Goal: Obtain resource: Obtain resource

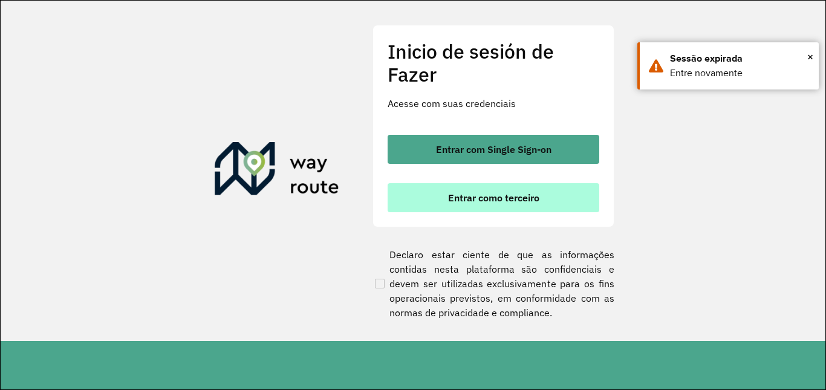
click at [445, 210] on button "Entrar como terceiro" at bounding box center [494, 197] width 212 height 29
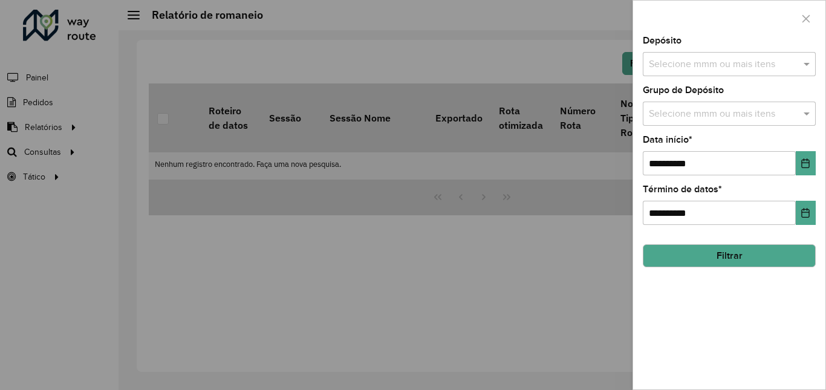
click at [652, 64] on input "text" at bounding box center [723, 64] width 155 height 15
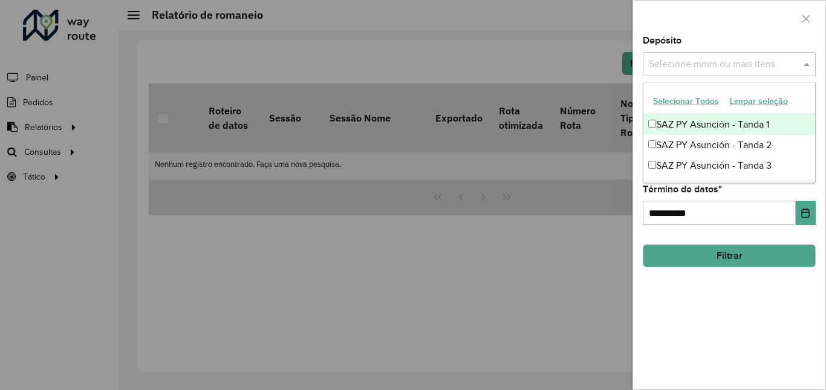
click at [659, 123] on font "SAZ PY Asunción - Tanda 1" at bounding box center [712, 124] width 113 height 10
click at [658, 139] on div "SAZ PY Asunción - Tanda 2" at bounding box center [729, 145] width 172 height 21
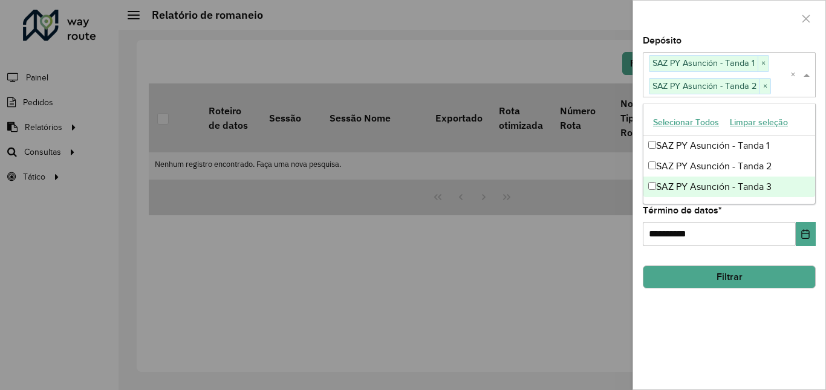
click at [654, 192] on div "SAZ PY Asunción - Tanda 3" at bounding box center [729, 187] width 172 height 21
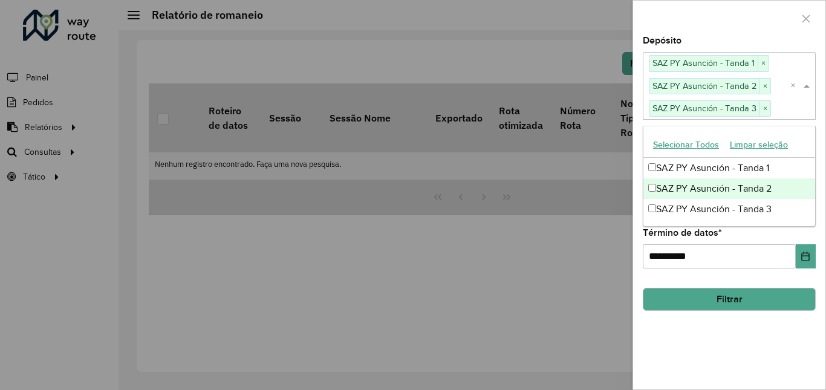
click at [689, 296] on button "Filtrar" at bounding box center [729, 299] width 173 height 23
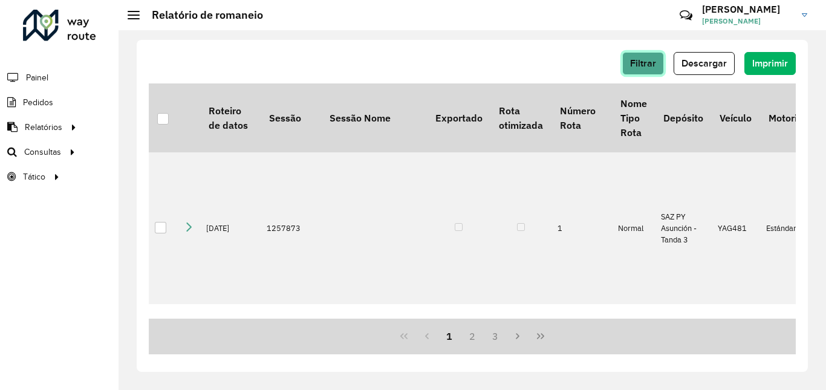
click at [664, 62] on button "Filtrar" at bounding box center [643, 63] width 42 height 23
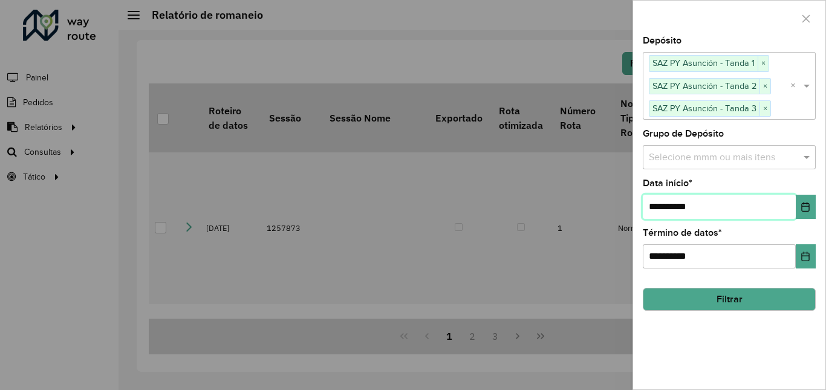
drag, startPoint x: 658, startPoint y: 204, endPoint x: 646, endPoint y: 229, distance: 27.0
click at [658, 205] on input "**********" at bounding box center [719, 207] width 153 height 24
type input "**********"
click at [677, 207] on input "**********" at bounding box center [719, 207] width 153 height 24
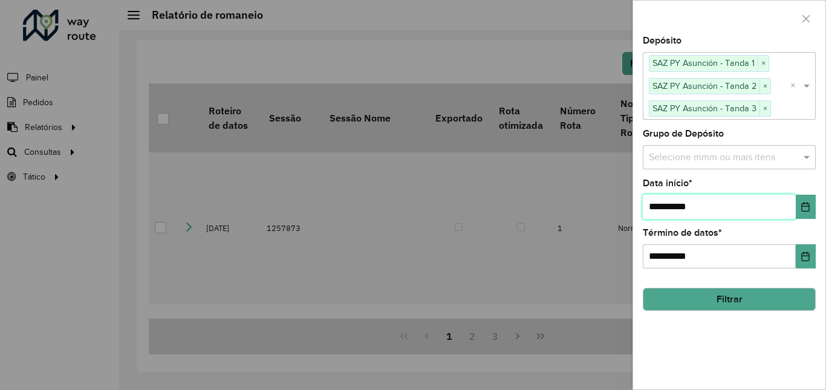
type input "**********"
drag, startPoint x: 671, startPoint y: 257, endPoint x: 677, endPoint y: 267, distance: 11.1
click at [672, 260] on input "**********" at bounding box center [719, 256] width 153 height 24
type input "**********"
click at [735, 297] on button "Filtrar" at bounding box center [729, 299] width 173 height 23
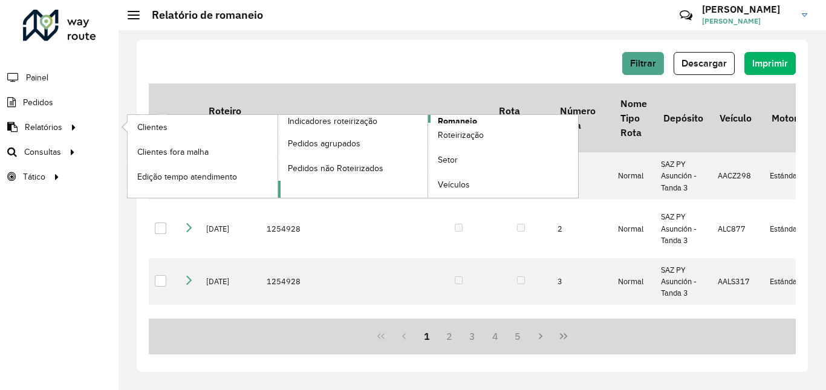
click at [485, 119] on link "Romaneio" at bounding box center [428, 156] width 301 height 83
click at [467, 120] on span "Romaneio" at bounding box center [457, 121] width 39 height 13
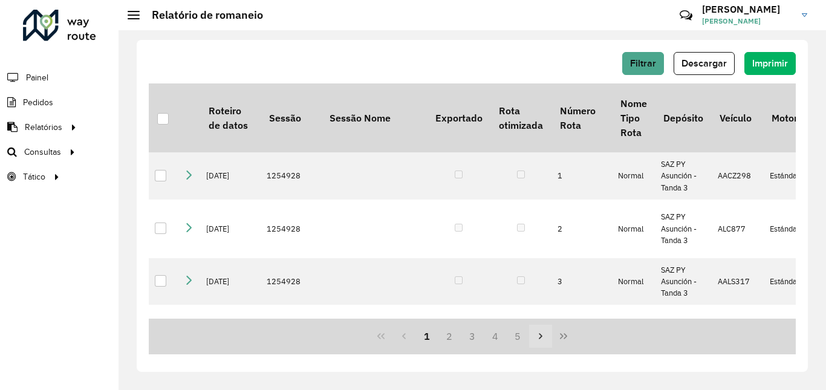
click at [542, 332] on icon "Página siguiente" at bounding box center [541, 336] width 10 height 10
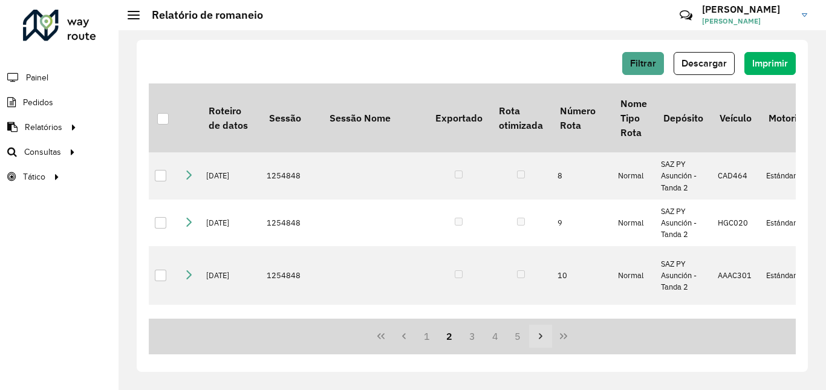
click at [541, 330] on button "Página siguiente" at bounding box center [540, 336] width 23 height 23
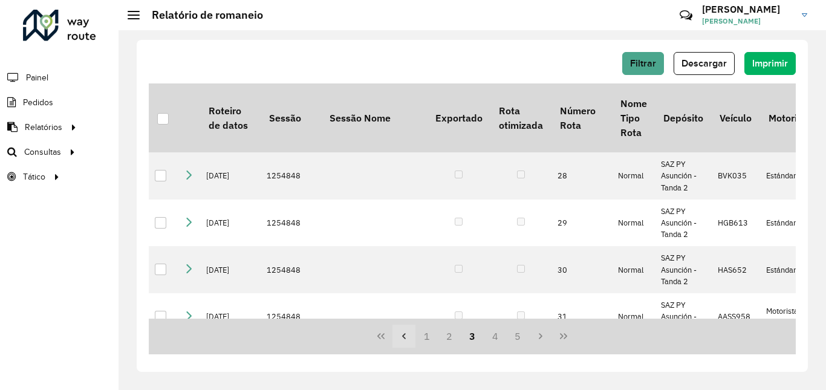
click at [411, 339] on button "Página anterior" at bounding box center [403, 336] width 23 height 23
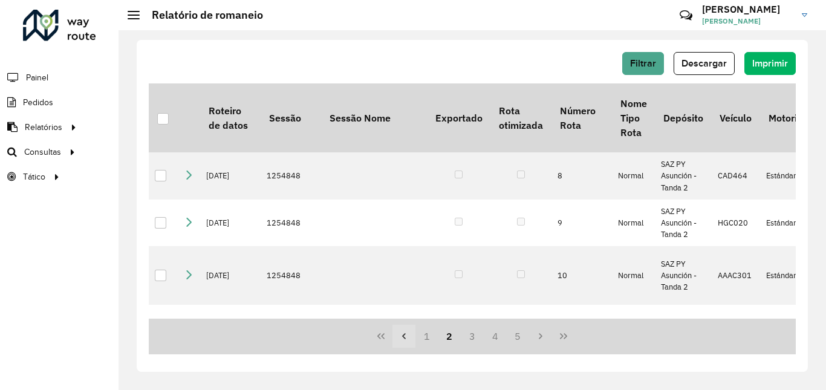
click at [412, 334] on button "Página anterior" at bounding box center [403, 336] width 23 height 23
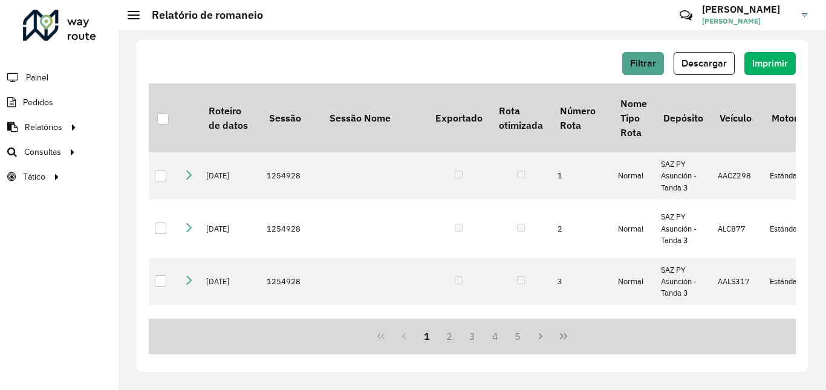
click at [727, 66] on button "Descargar" at bounding box center [704, 63] width 61 height 23
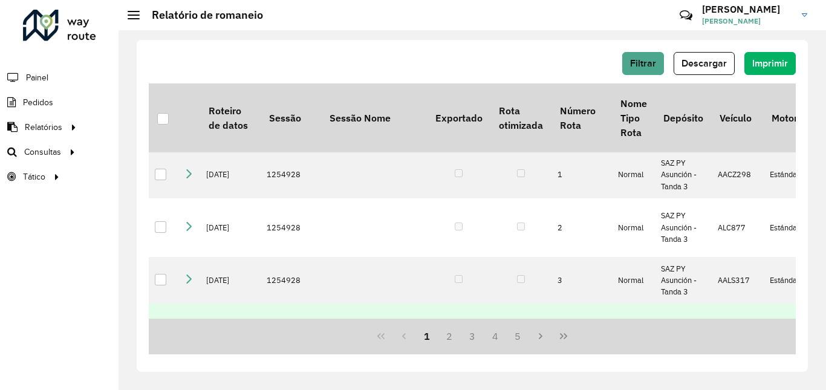
scroll to position [181, 0]
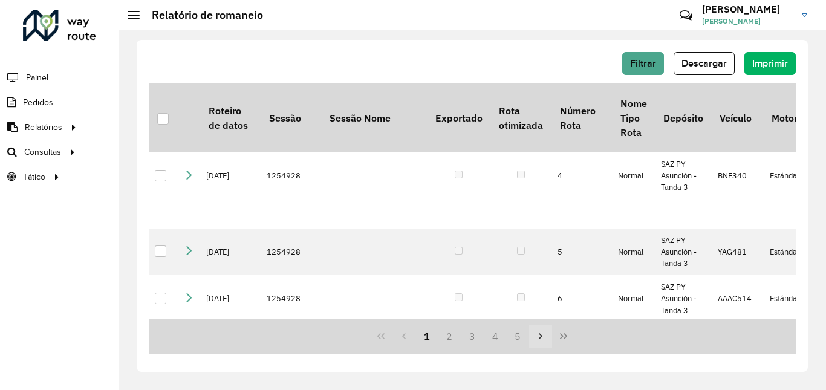
click at [539, 332] on icon "Página siguiente" at bounding box center [541, 336] width 10 height 10
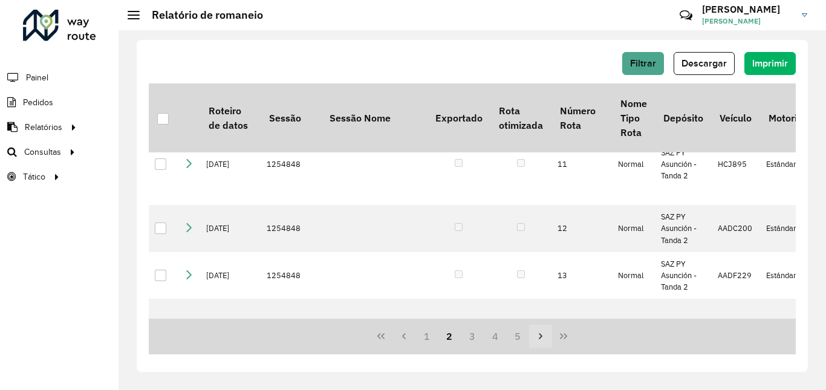
scroll to position [0, 0]
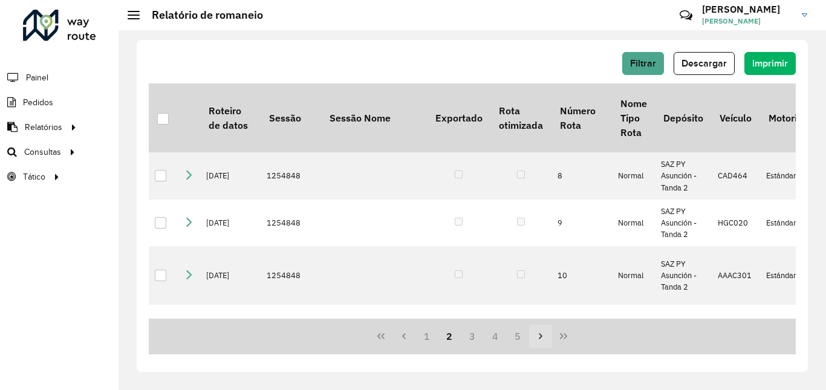
click at [539, 333] on icon "Página siguiente" at bounding box center [541, 336] width 10 height 10
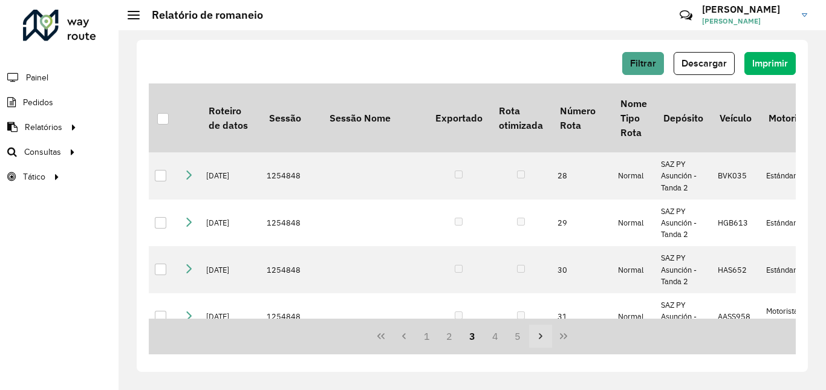
click at [539, 333] on icon "Página siguiente" at bounding box center [541, 336] width 10 height 10
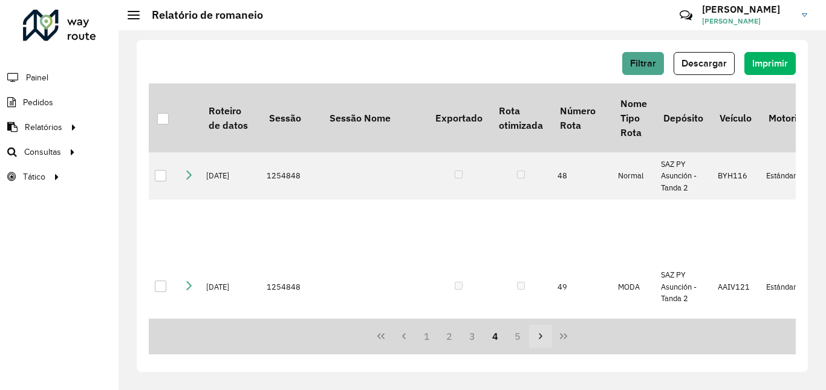
click at [539, 333] on icon "Página siguiente" at bounding box center [541, 336] width 10 height 10
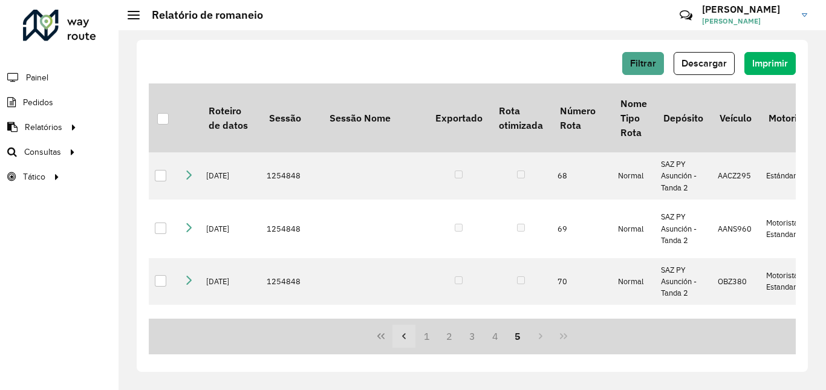
click at [400, 337] on icon "Página anterior" at bounding box center [404, 336] width 10 height 10
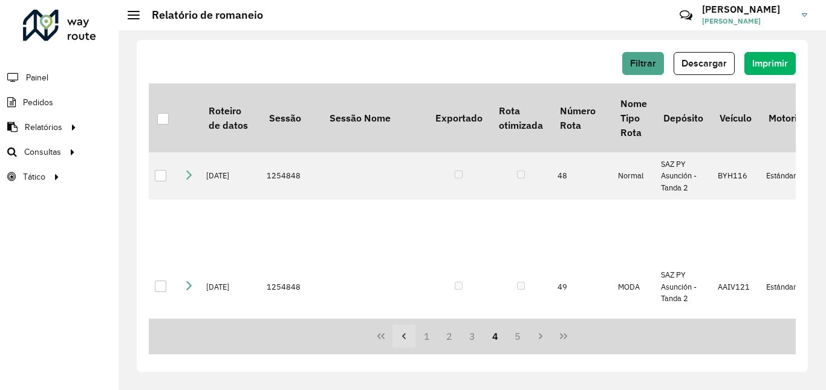
click at [400, 337] on icon "Página anterior" at bounding box center [404, 336] width 10 height 10
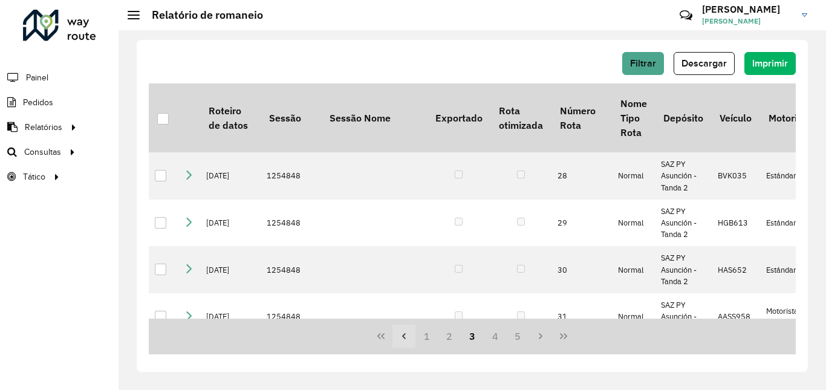
click at [400, 337] on icon "Página anterior" at bounding box center [404, 336] width 10 height 10
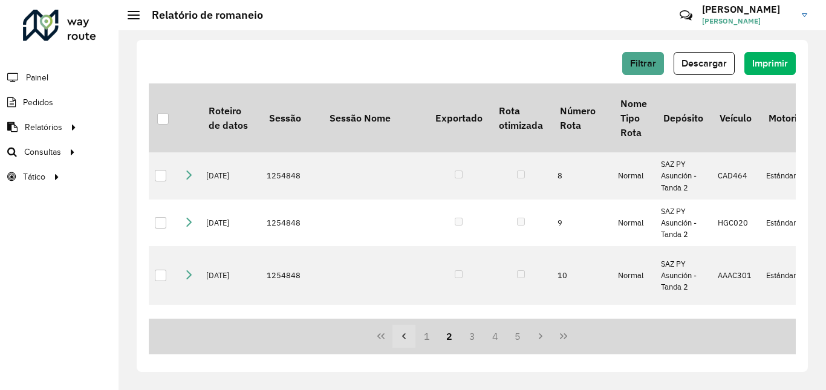
click at [400, 337] on icon "Página anterior" at bounding box center [404, 336] width 10 height 10
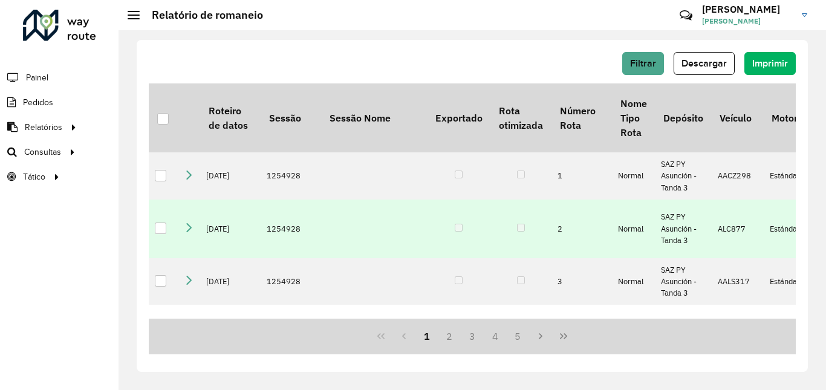
click at [191, 223] on icon at bounding box center [189, 228] width 10 height 10
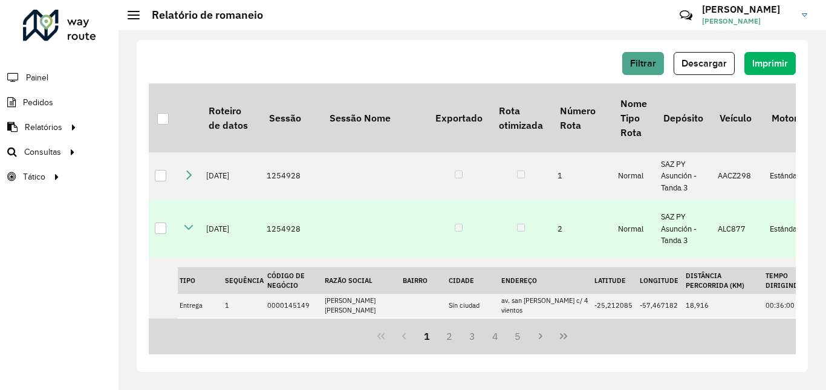
click at [191, 223] on icon at bounding box center [189, 228] width 10 height 10
